Goal: Task Accomplishment & Management: Manage account settings

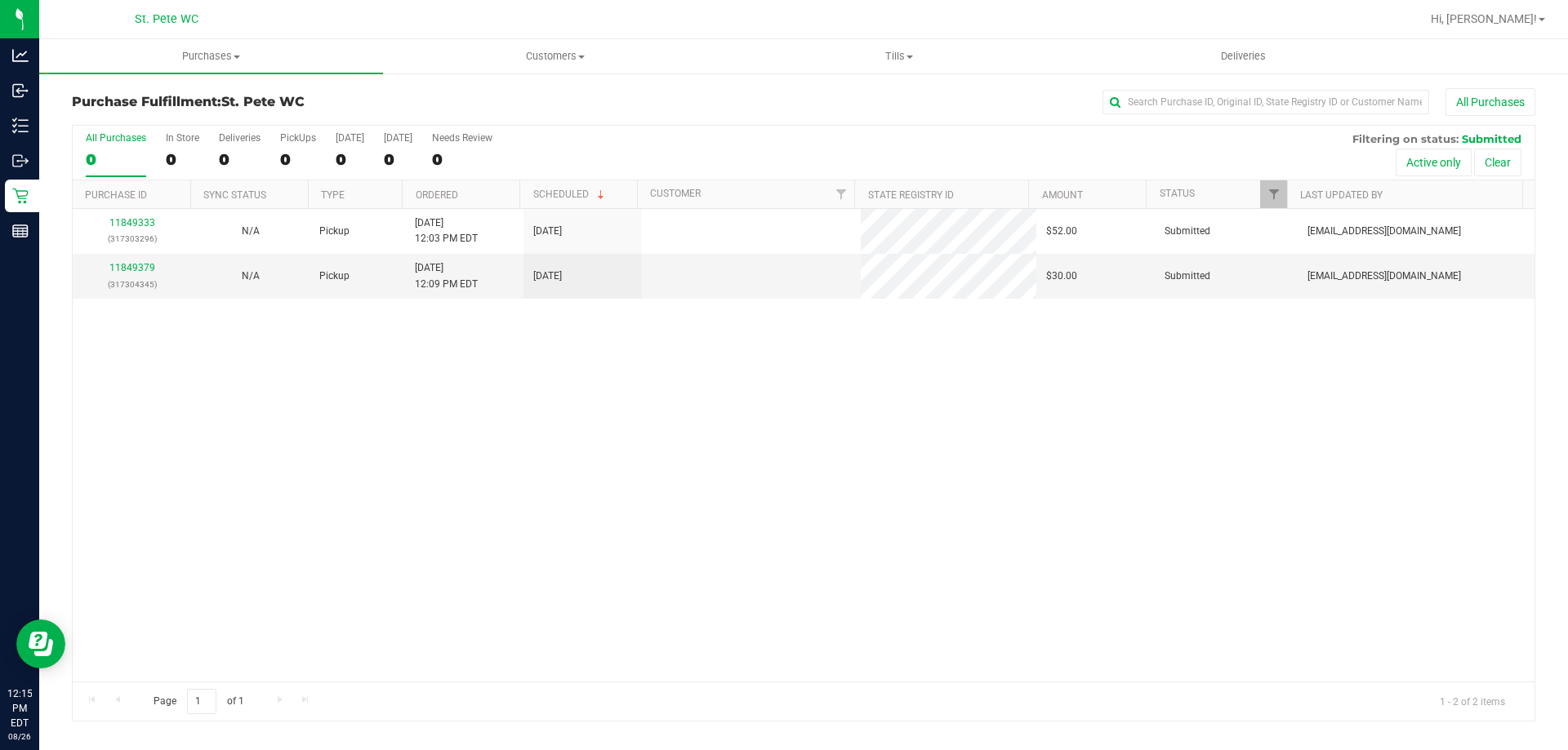
click at [747, 375] on div "11849333 (317303296) N/A Pickup [DATE] 12:03 PM EDT 8/26/2025 $52.00 Submitted …" at bounding box center [803, 444] width 1462 height 472
click at [138, 262] on link "11849379" at bounding box center [132, 268] width 45 height 12
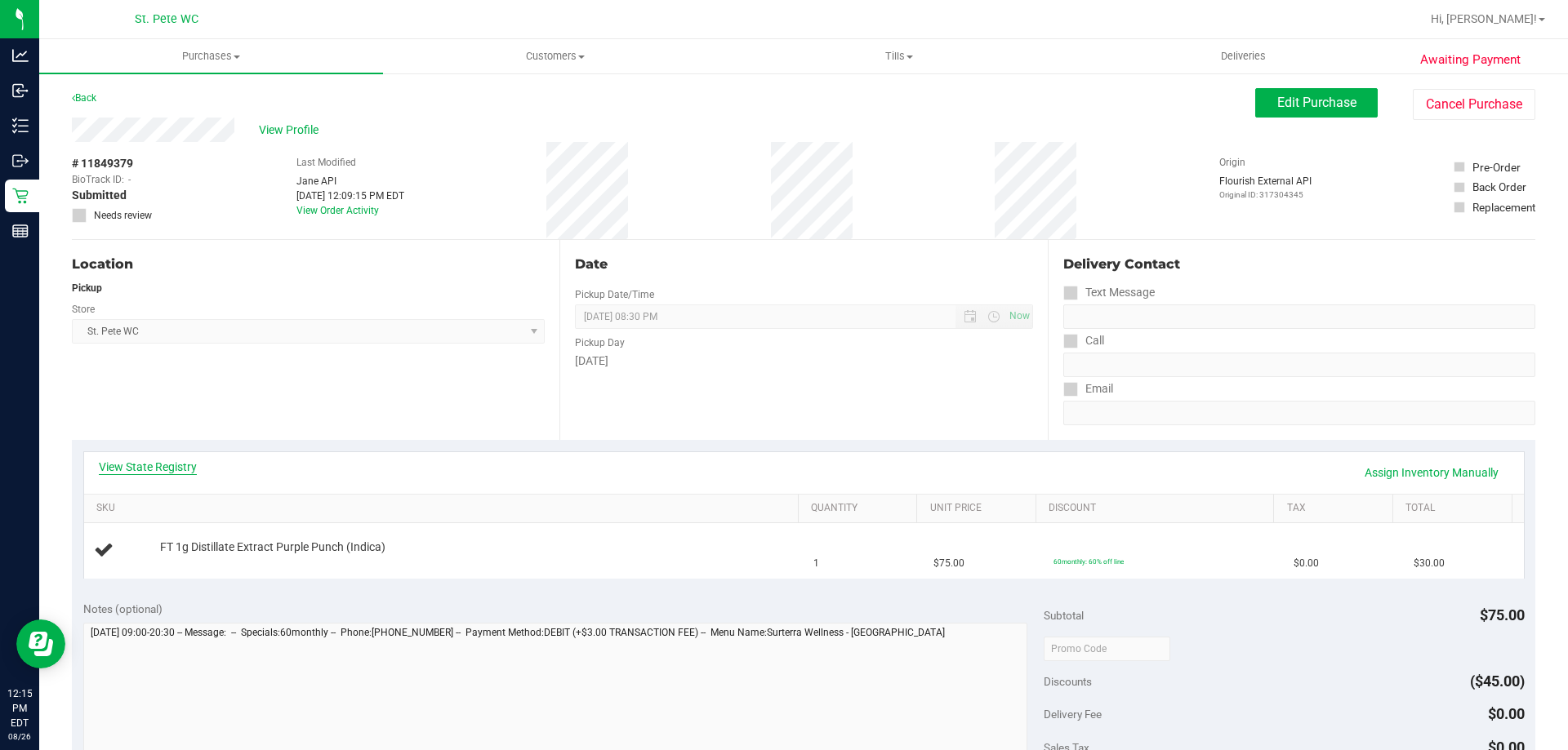
click at [127, 468] on link "View State Registry" at bounding box center [147, 466] width 98 height 16
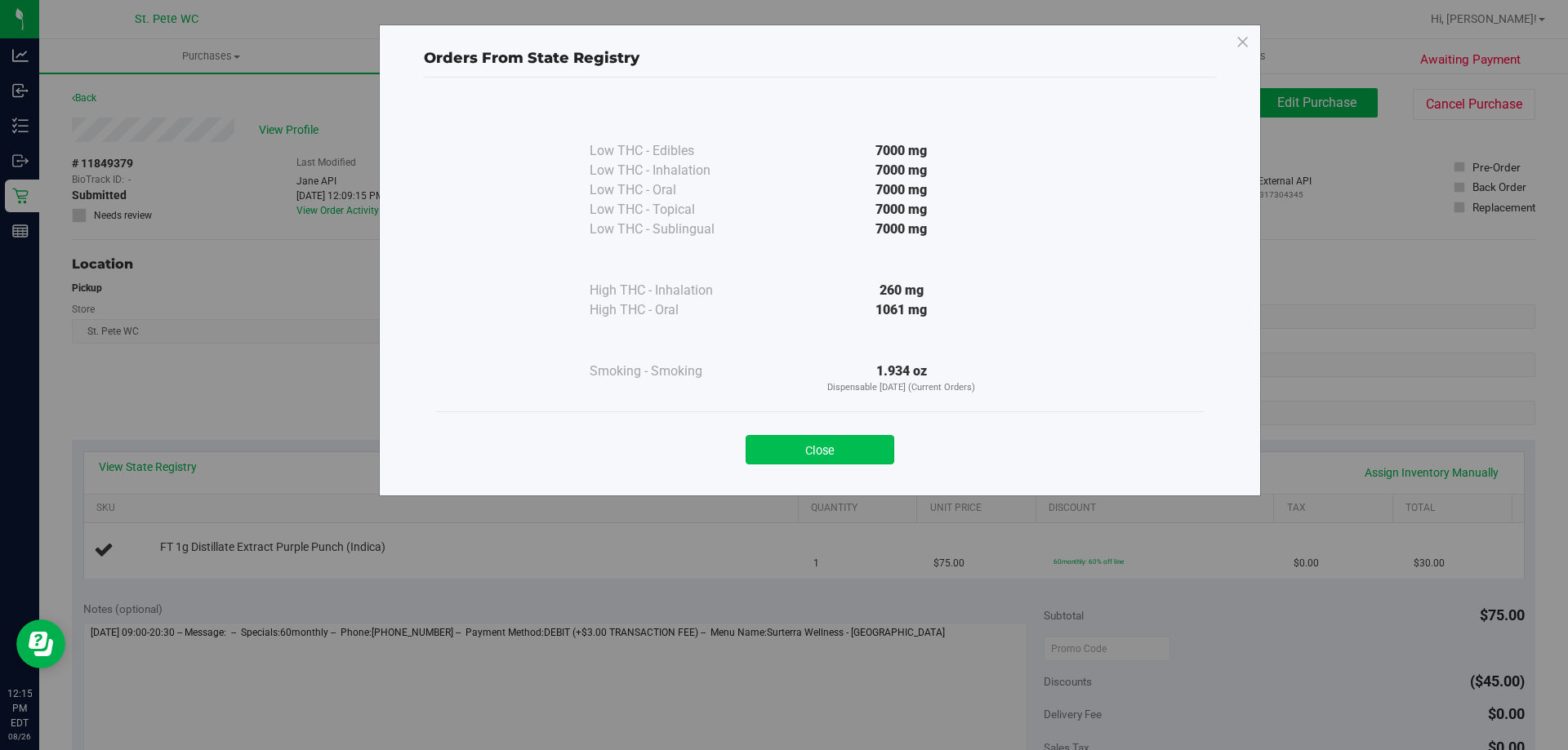
click at [833, 452] on button "Close" at bounding box center [819, 449] width 148 height 29
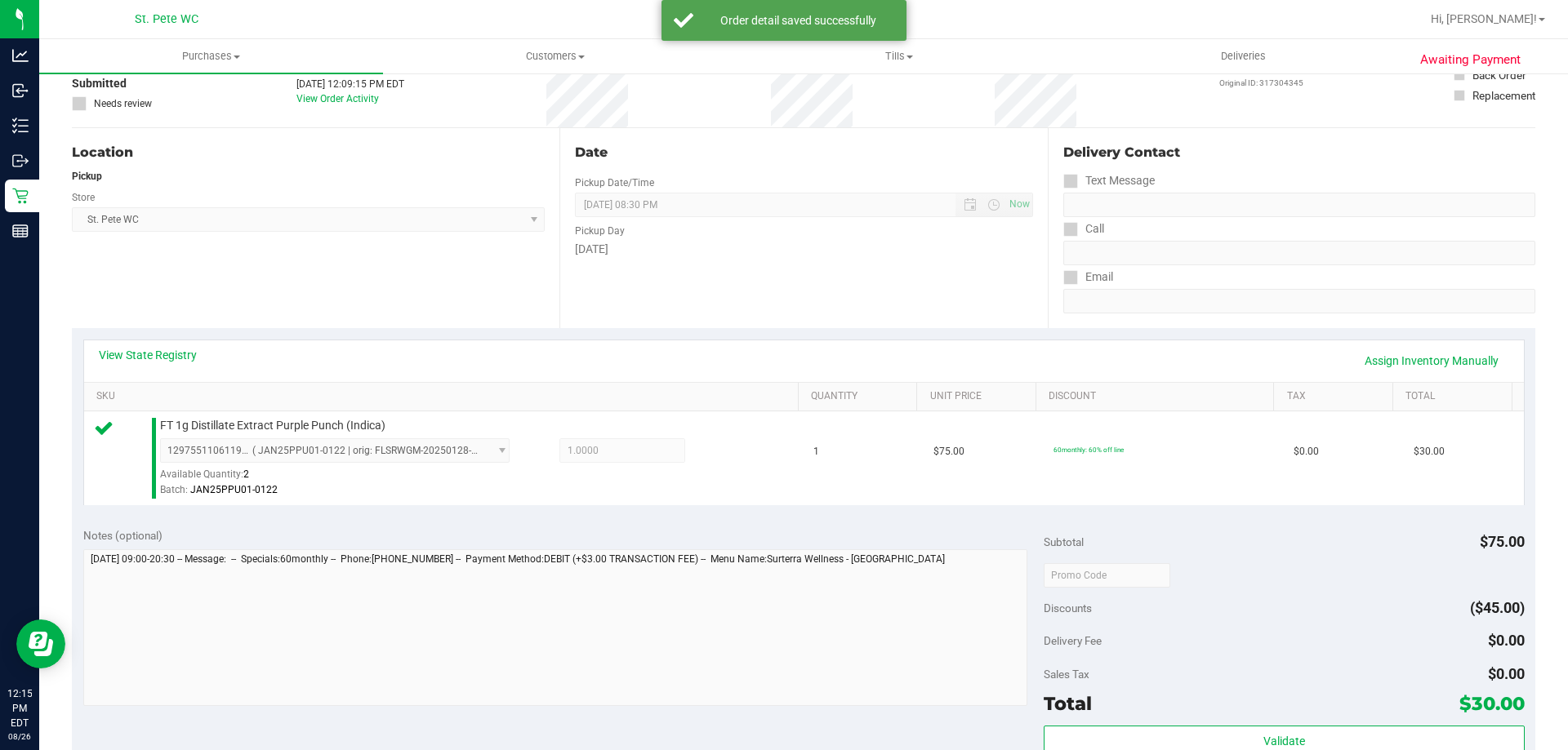
scroll to position [327, 0]
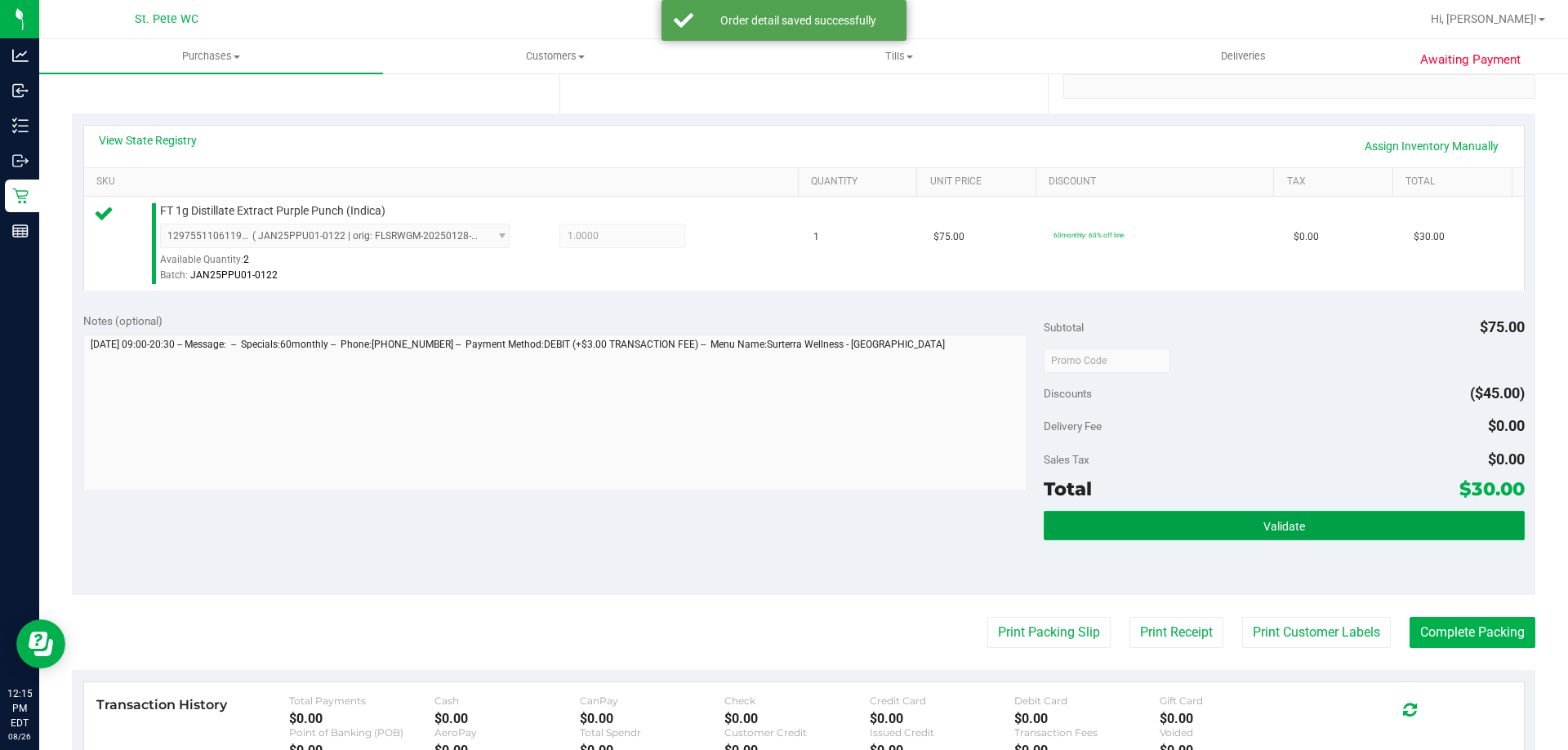
click at [1264, 532] on span "Validate" at bounding box center [1283, 527] width 41 height 13
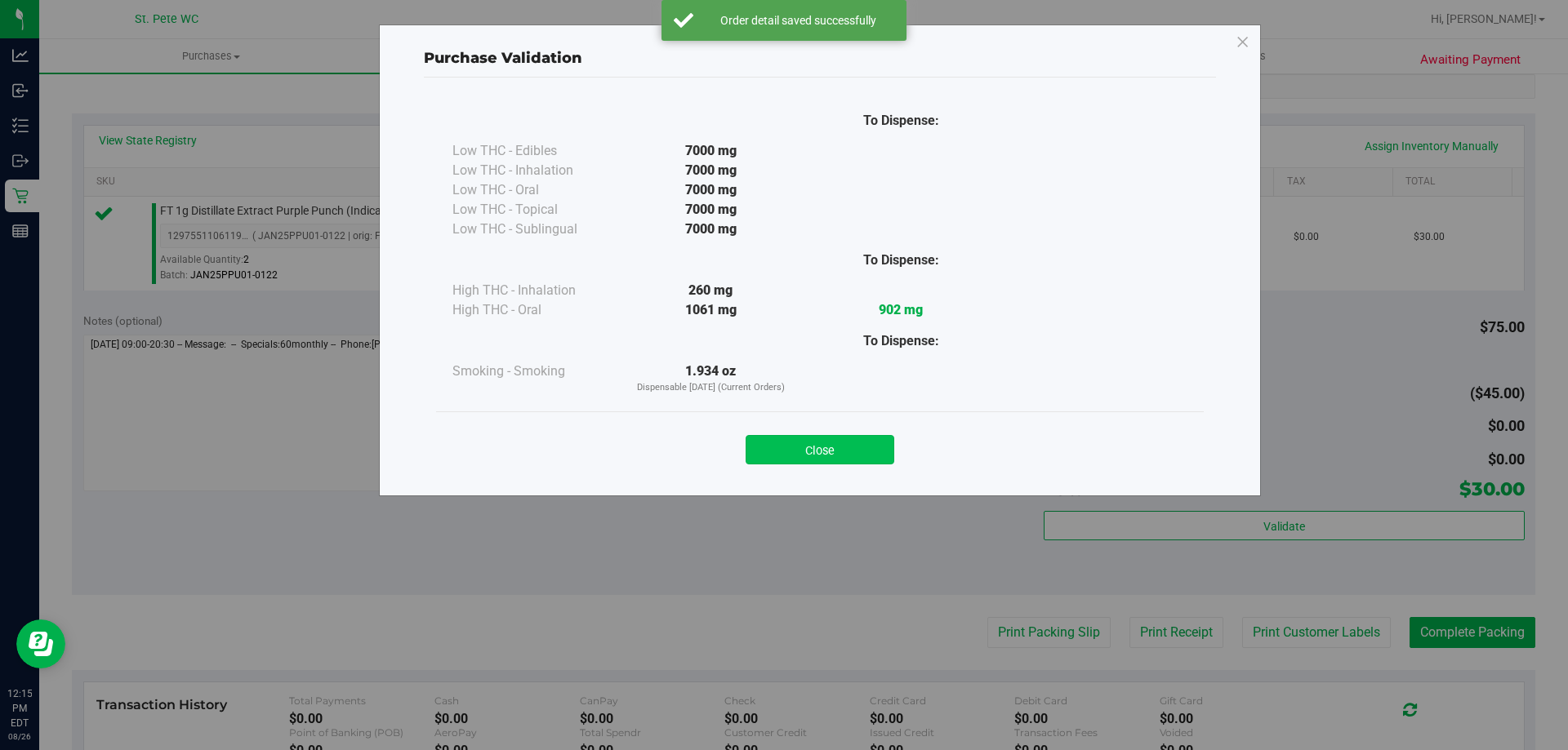
click at [843, 441] on button "Close" at bounding box center [819, 449] width 148 height 29
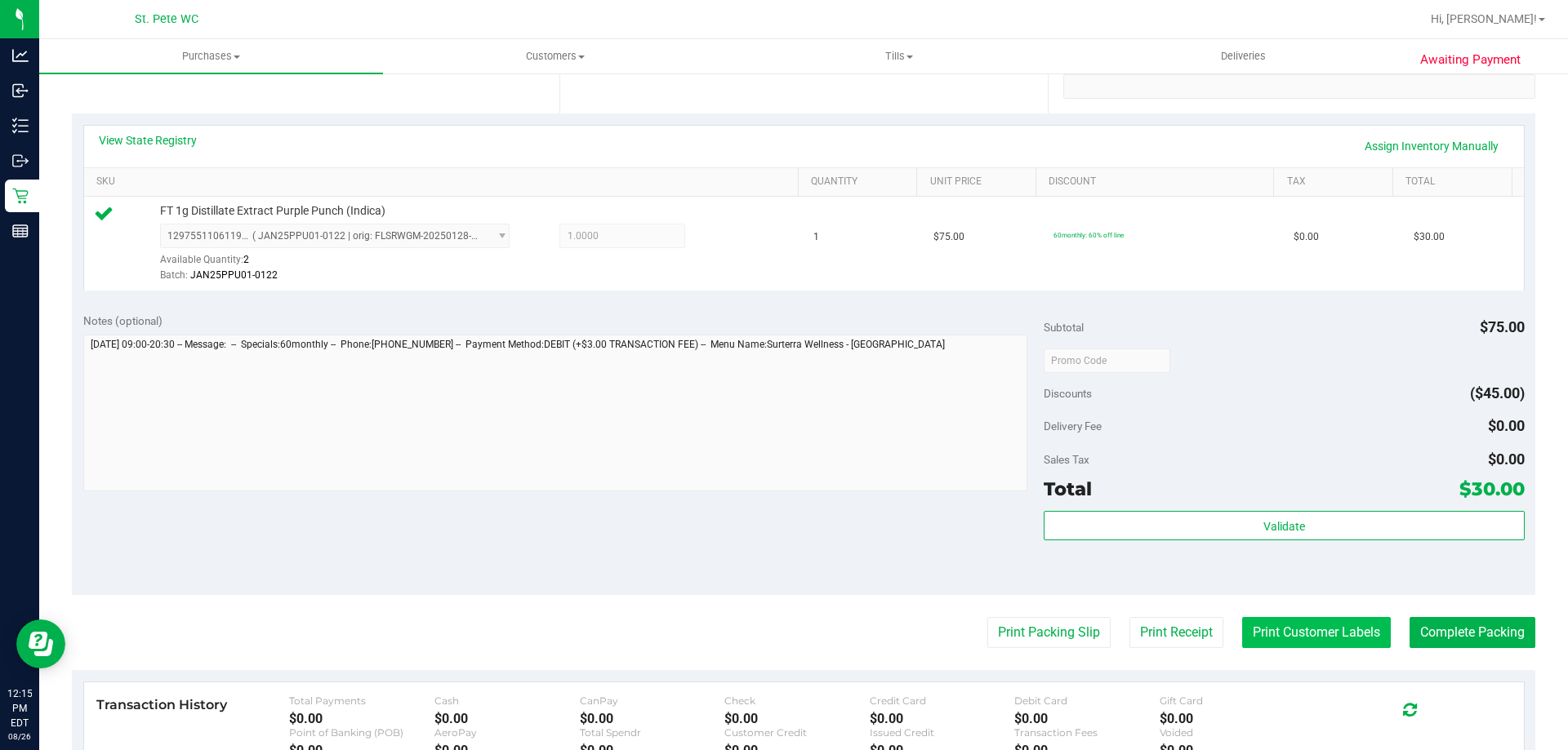
click at [1265, 635] on button "Print Customer Labels" at bounding box center [1316, 632] width 148 height 31
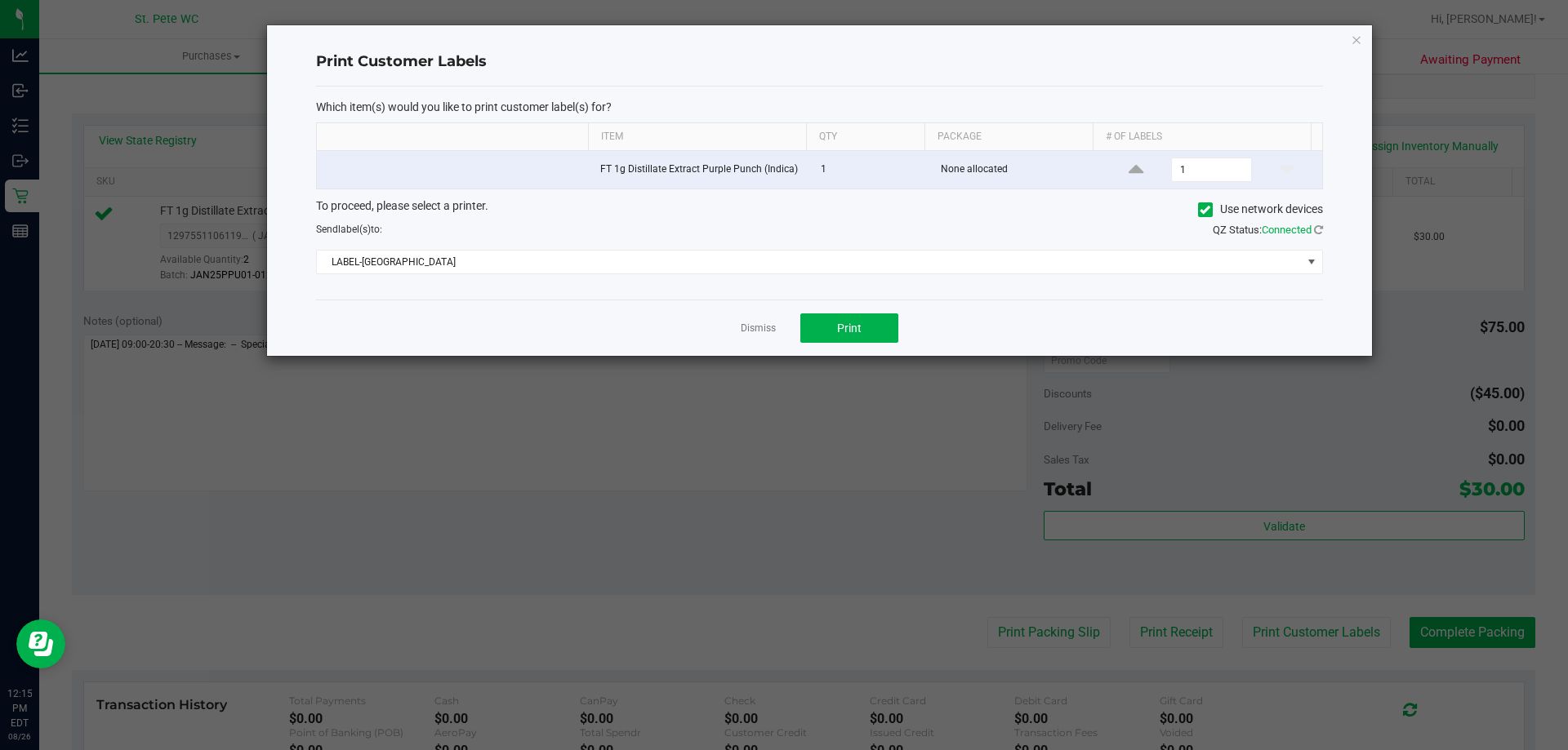
click at [852, 312] on div "Dismiss Print" at bounding box center [819, 327] width 1007 height 56
click at [845, 319] on button "Print" at bounding box center [849, 327] width 98 height 29
click at [753, 324] on link "Dismiss" at bounding box center [759, 328] width 35 height 13
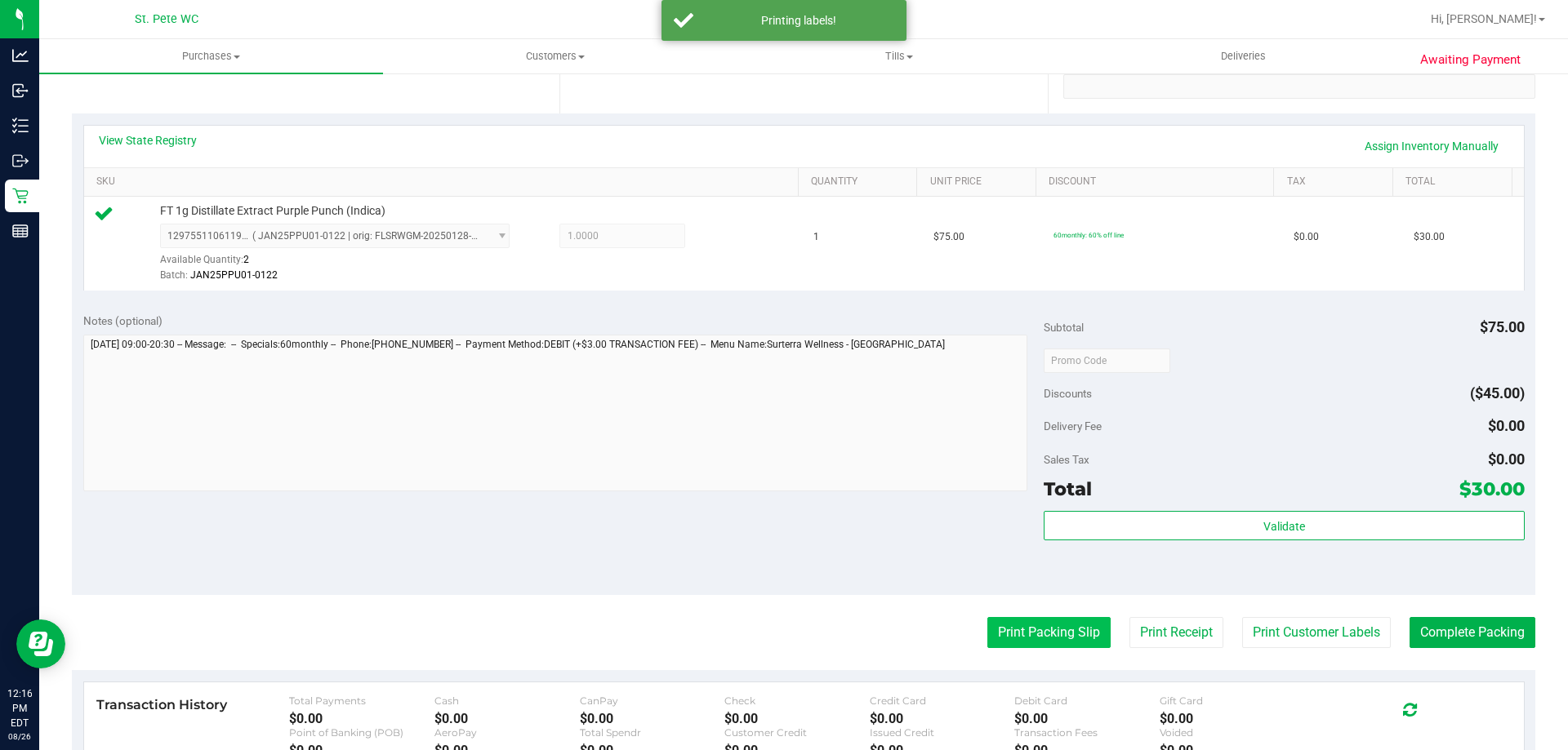
click at [998, 618] on button "Print Packing Slip" at bounding box center [1048, 632] width 123 height 31
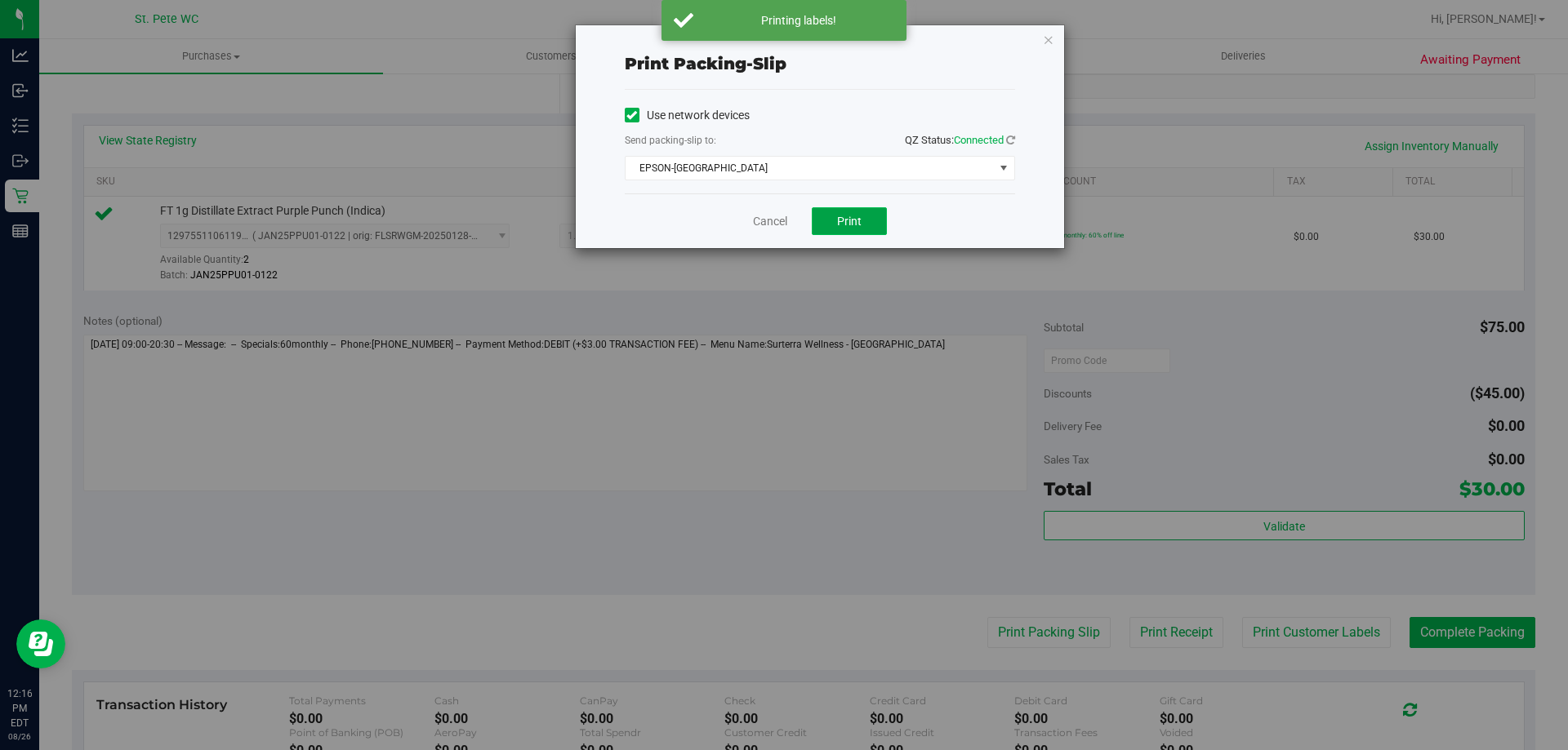
click at [847, 221] on span "Print" at bounding box center [849, 221] width 24 height 13
click at [774, 219] on link "Cancel" at bounding box center [770, 221] width 35 height 17
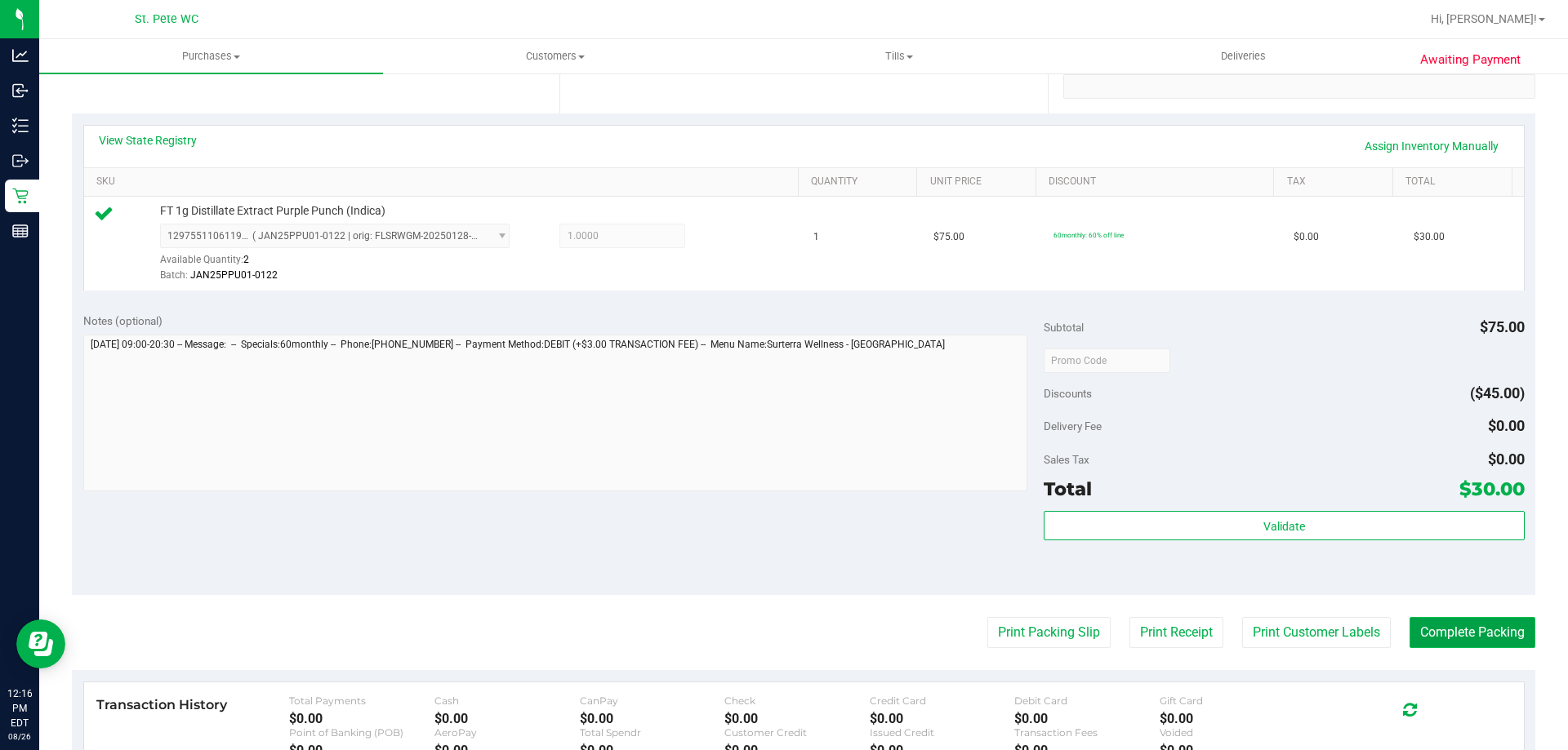
click at [1422, 638] on button "Complete Packing" at bounding box center [1472, 632] width 125 height 31
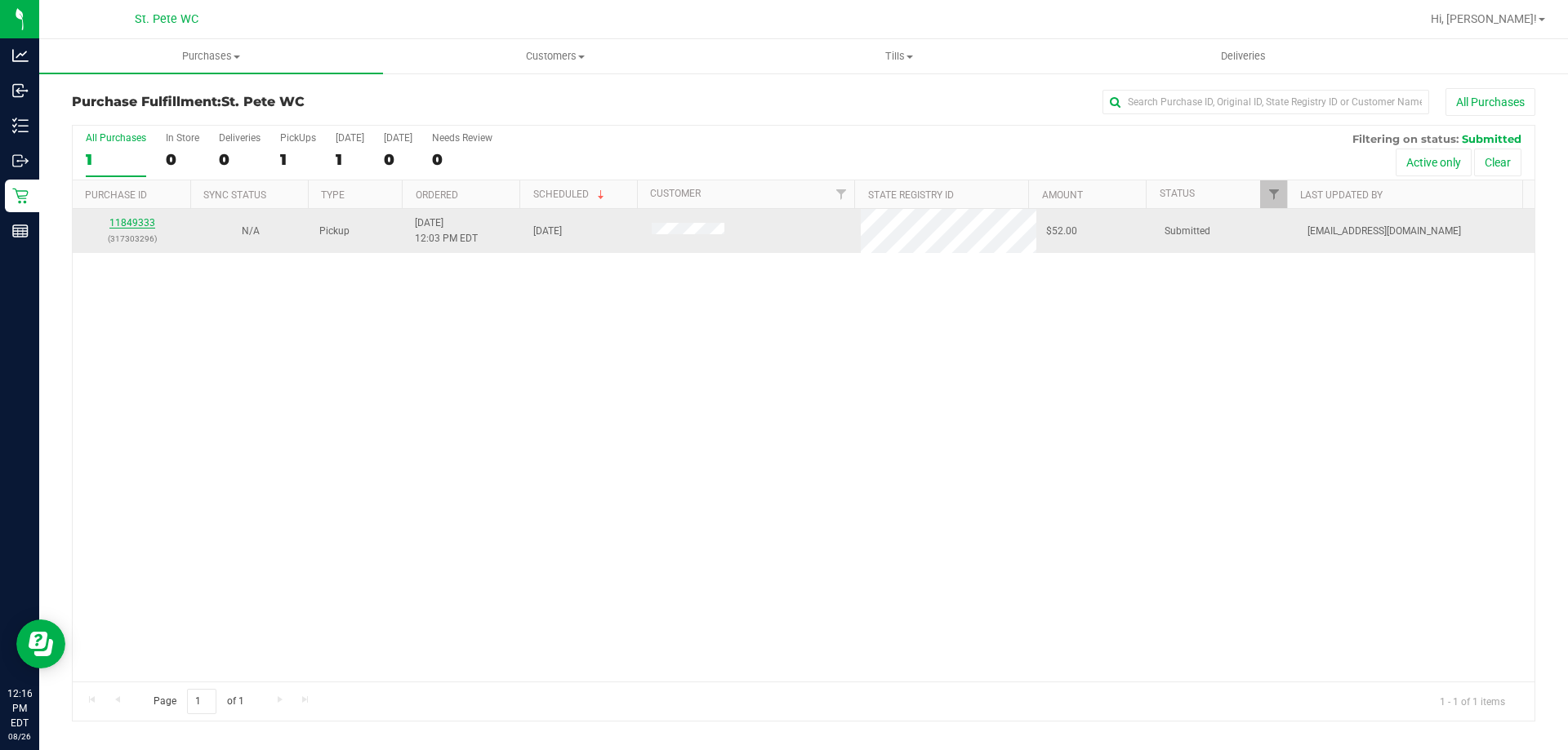
click at [121, 226] on link "11849333" at bounding box center [132, 223] width 45 height 12
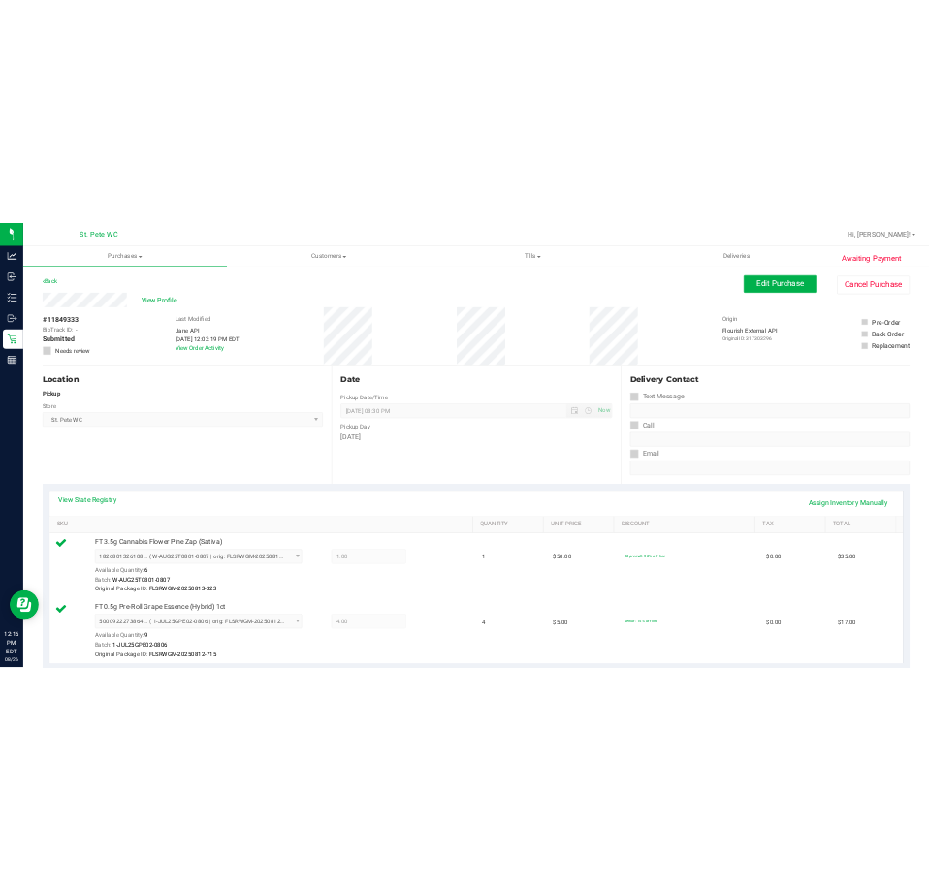
scroll to position [194, 0]
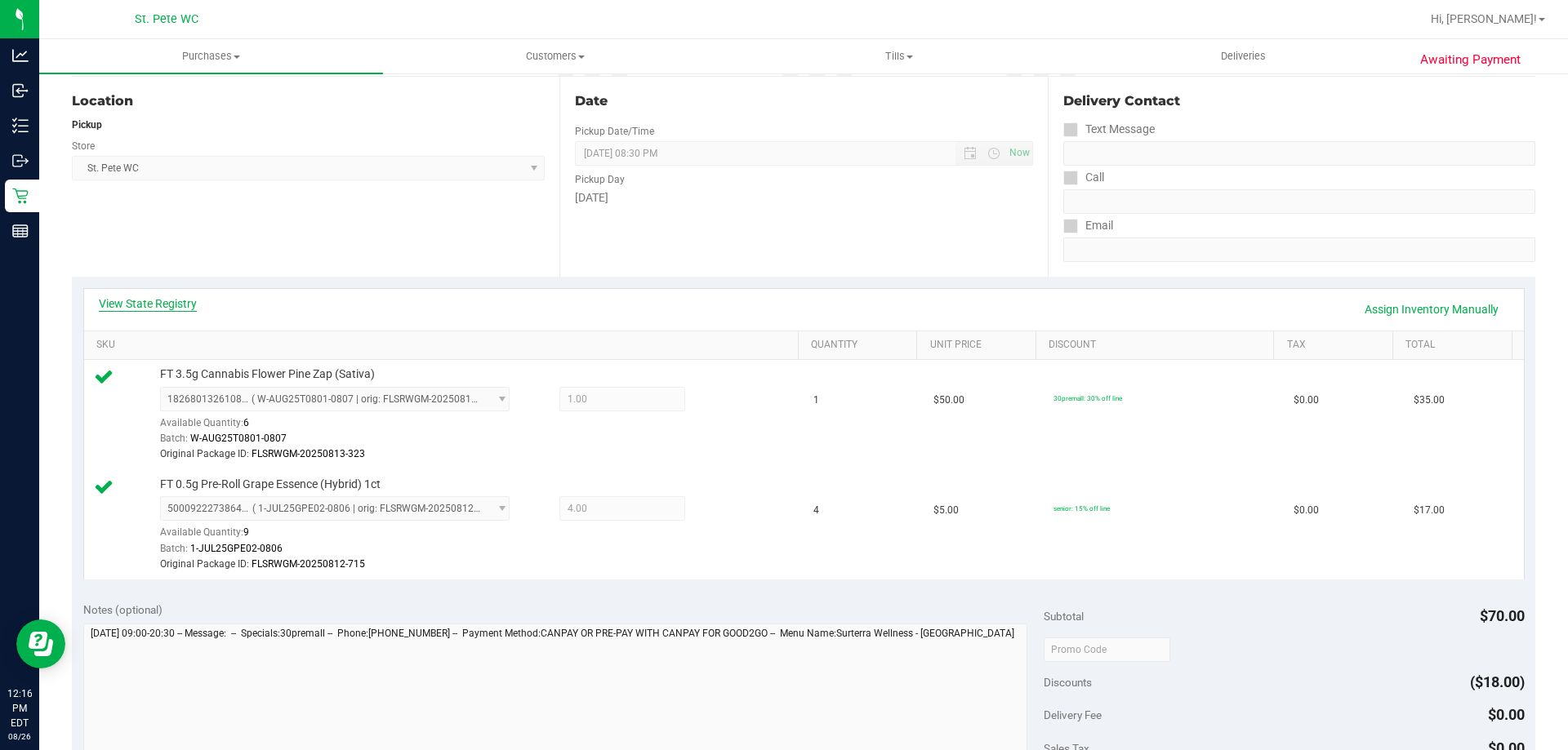
click at [184, 306] on link "View State Registry" at bounding box center [147, 303] width 98 height 16
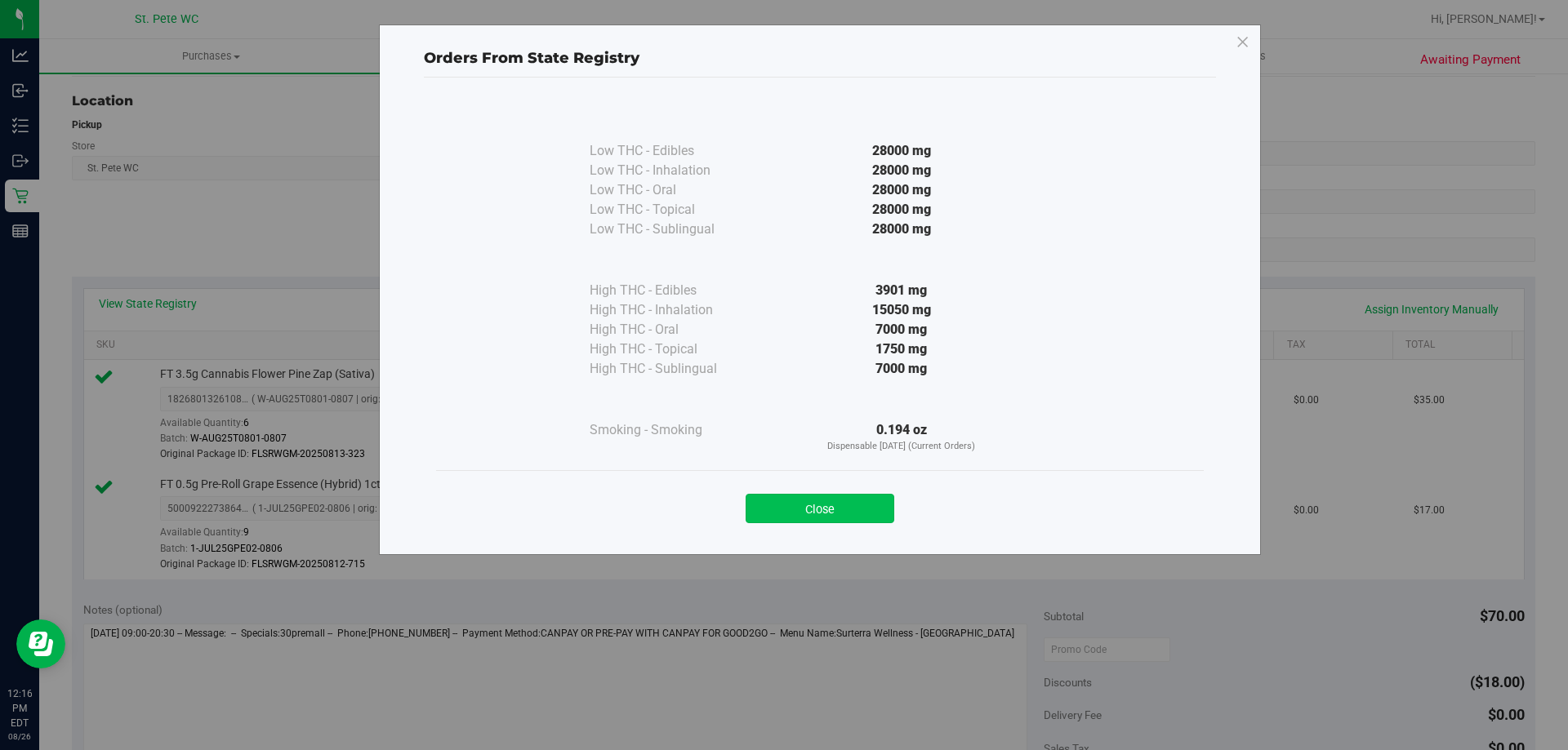
click at [818, 508] on button "Close" at bounding box center [819, 508] width 148 height 29
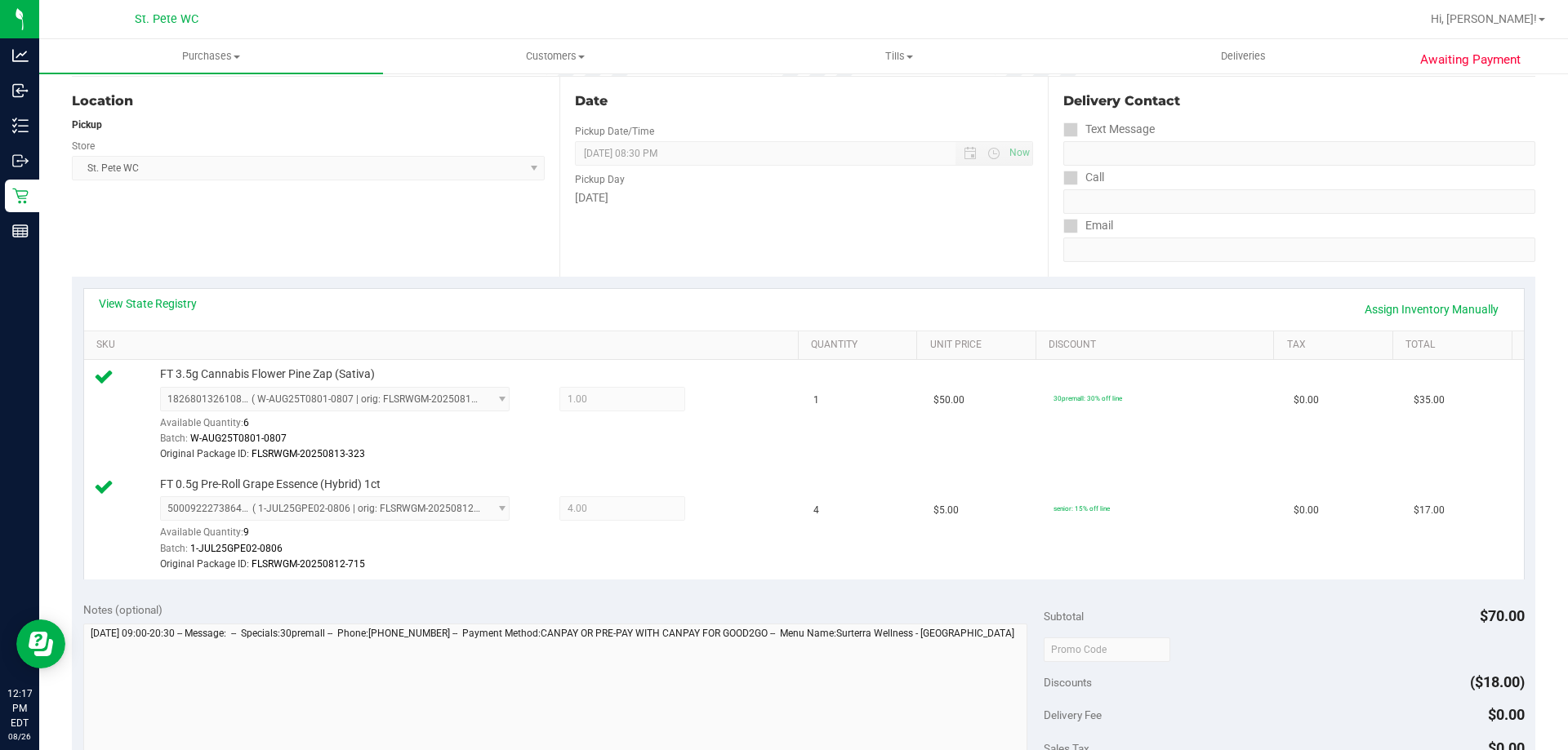
click at [317, 258] on div "Location Pickup Store [GEOGRAPHIC_DATA][PERSON_NAME] WC Select Store [PERSON_NA…" at bounding box center [315, 177] width 488 height 200
